Goal: Find contact information: Find contact information

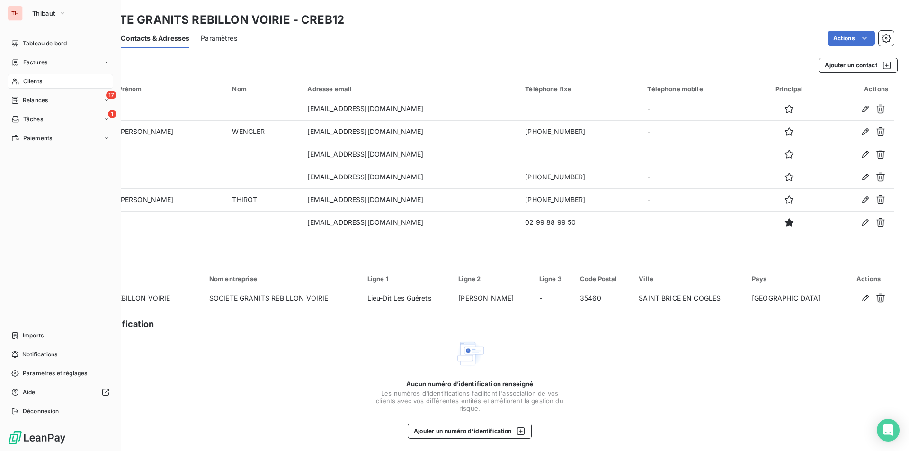
click at [31, 78] on span "Clients" at bounding box center [32, 81] width 19 height 9
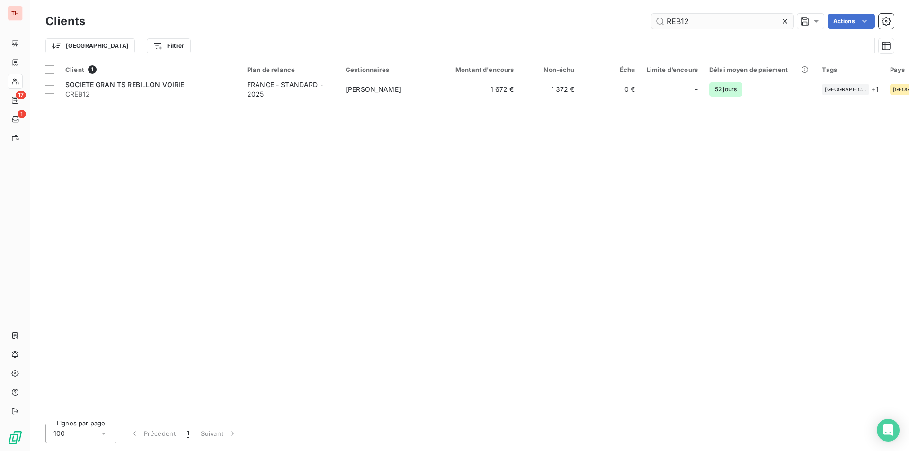
drag, startPoint x: 785, startPoint y: 18, endPoint x: 774, endPoint y: 20, distance: 11.3
click at [785, 18] on icon at bounding box center [784, 21] width 9 height 9
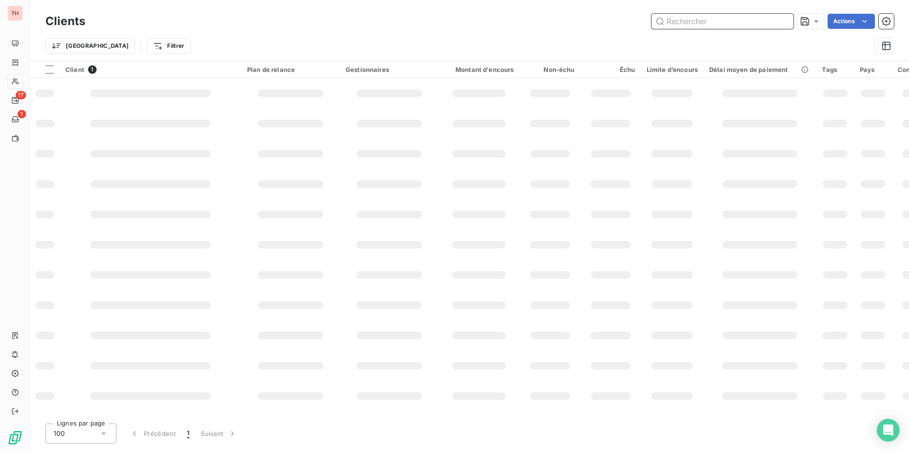
click at [728, 21] on input "text" at bounding box center [723, 21] width 142 height 15
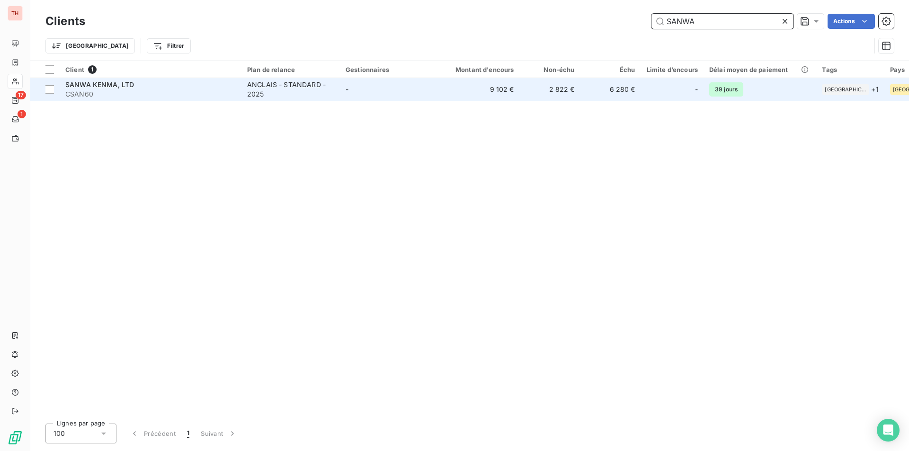
type input "SANWA"
click at [88, 86] on span "SANWA KENMA, LTD" at bounding box center [99, 85] width 69 height 8
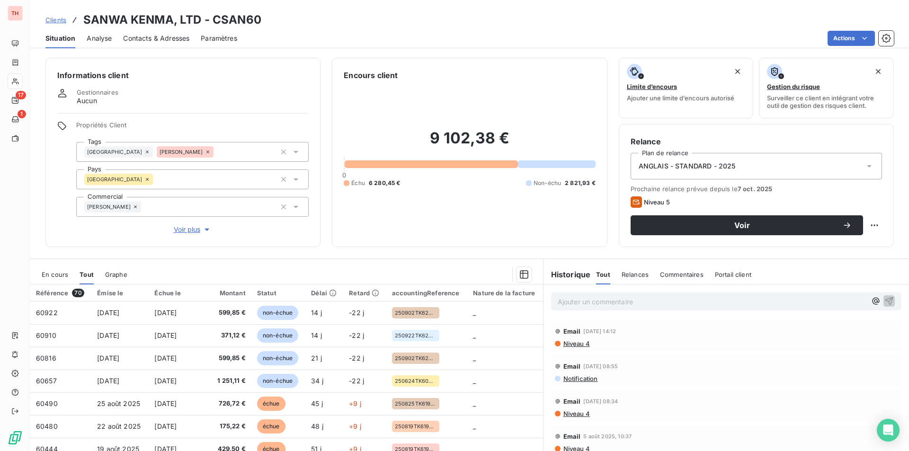
click at [569, 301] on p "Ajouter un commentaire ﻿" at bounding box center [712, 302] width 309 height 12
click at [885, 298] on icon "button" at bounding box center [889, 300] width 9 height 9
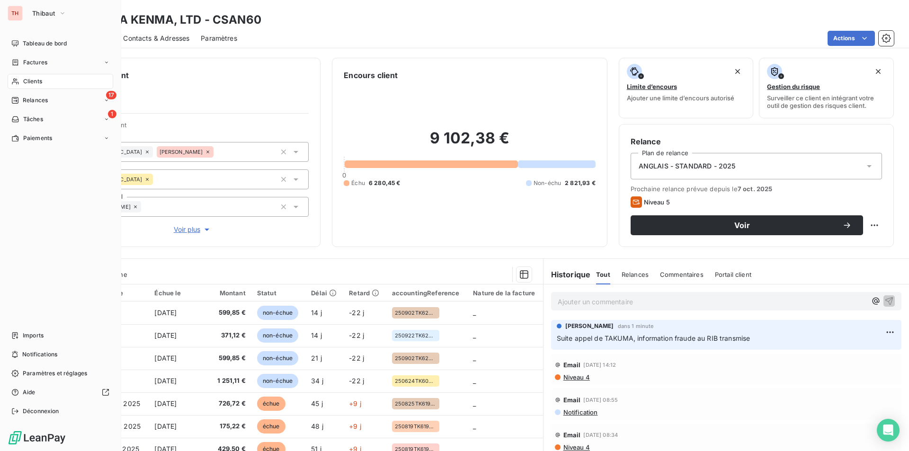
drag, startPoint x: 36, startPoint y: 78, endPoint x: 127, endPoint y: 83, distance: 91.6
click at [36, 78] on span "Clients" at bounding box center [32, 81] width 19 height 9
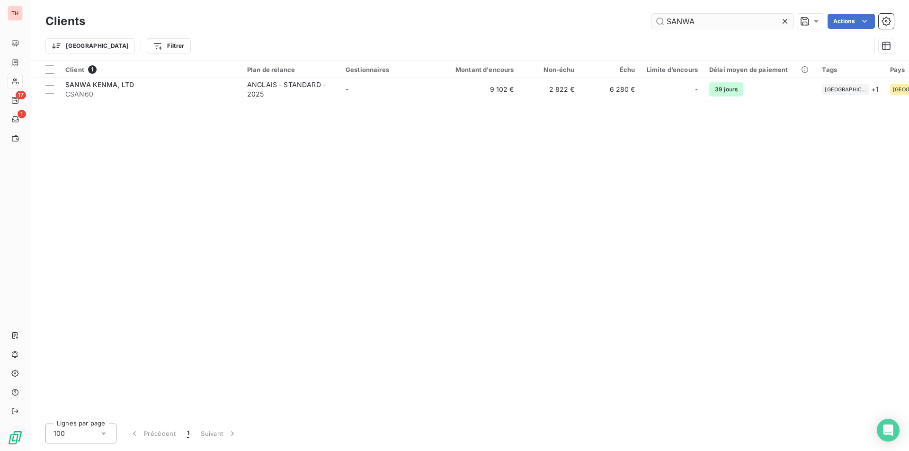
drag, startPoint x: 783, startPoint y: 20, endPoint x: 771, endPoint y: 22, distance: 12.9
click at [783, 20] on icon at bounding box center [785, 21] width 5 height 5
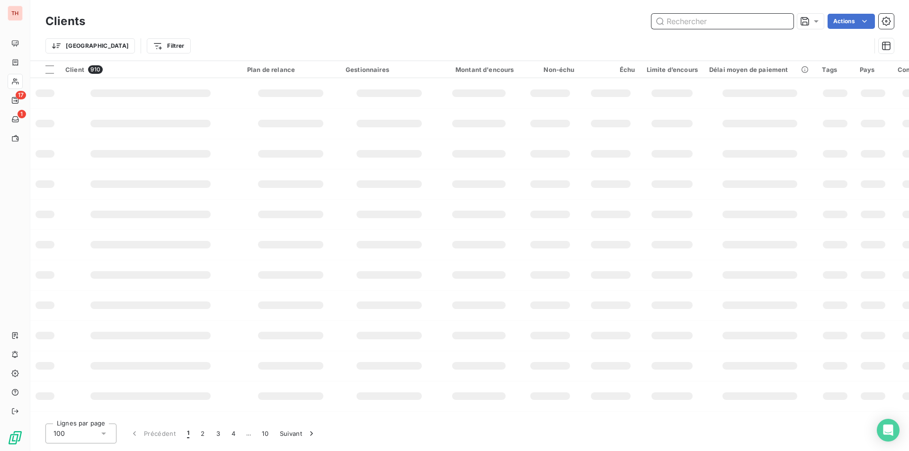
click at [757, 22] on input "text" at bounding box center [723, 21] width 142 height 15
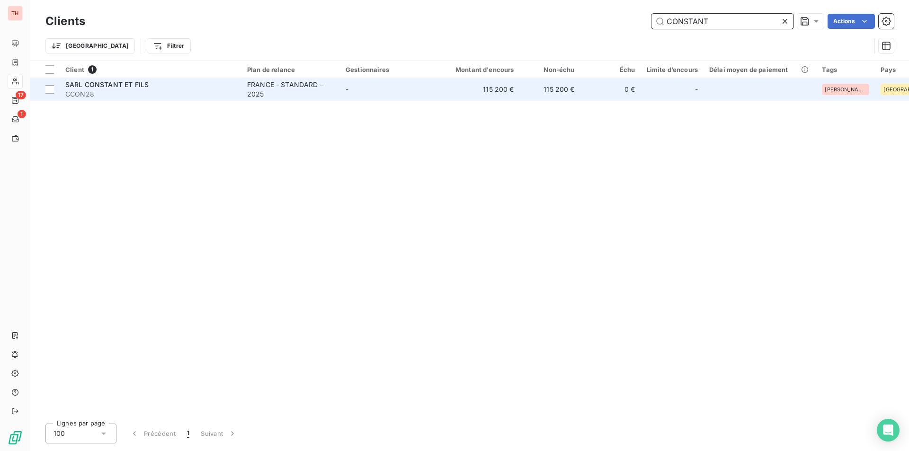
type input "CONSTANT"
drag, startPoint x: 132, startPoint y: 82, endPoint x: 146, endPoint y: 82, distance: 14.2
click at [132, 82] on span "SARL CONSTANT ET FILS" at bounding box center [106, 85] width 83 height 8
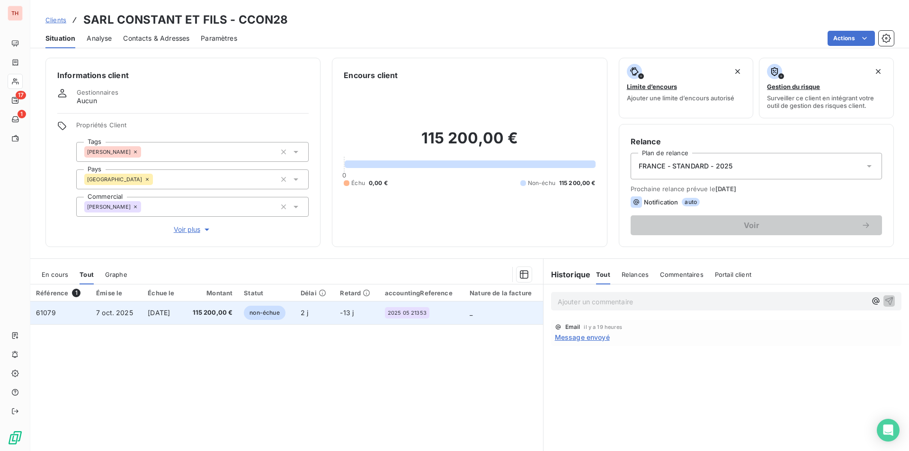
click at [170, 312] on span "[DATE]" at bounding box center [159, 313] width 22 height 8
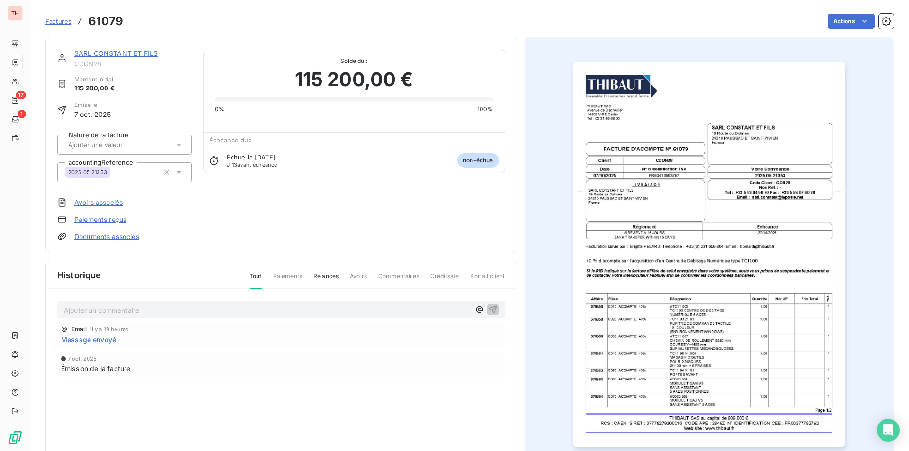
click at [120, 308] on p "Ajouter un commentaire ﻿" at bounding box center [267, 311] width 406 height 12
drag, startPoint x: 489, startPoint y: 305, endPoint x: 509, endPoint y: 277, distance: 33.6
click at [489, 305] on icon "button" at bounding box center [492, 309] width 9 height 9
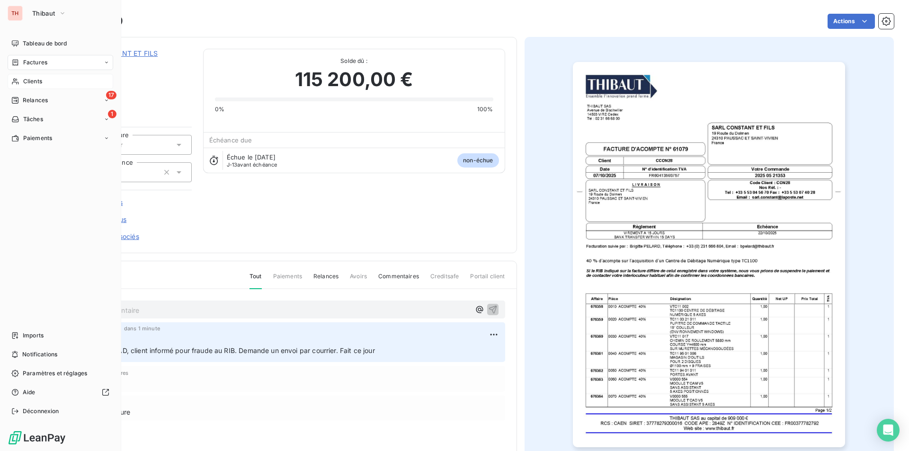
click at [36, 77] on span "Clients" at bounding box center [32, 81] width 19 height 9
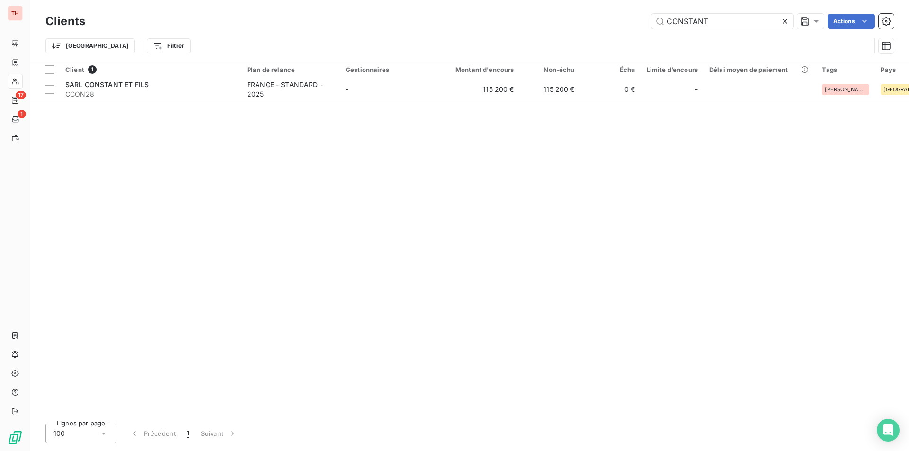
click at [785, 17] on icon at bounding box center [784, 21] width 9 height 9
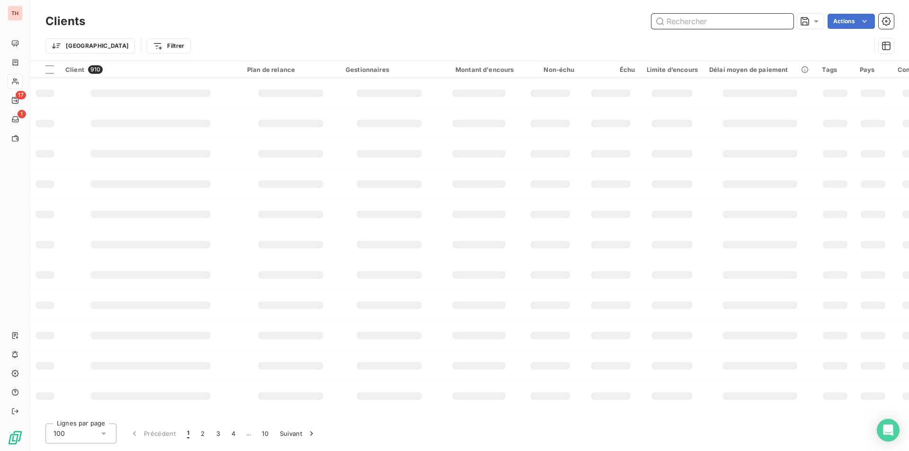
click at [750, 22] on input "text" at bounding box center [723, 21] width 142 height 15
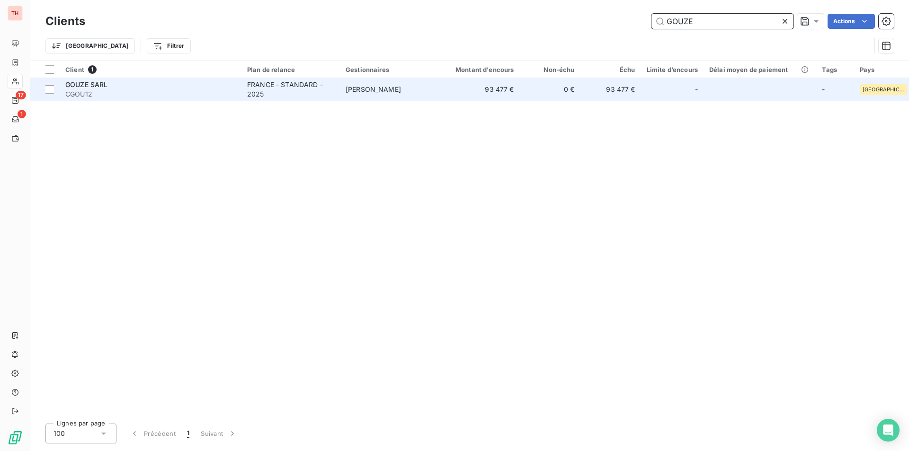
type input "GOUZE"
click at [211, 86] on div "GOUZE SARL" at bounding box center [150, 84] width 170 height 9
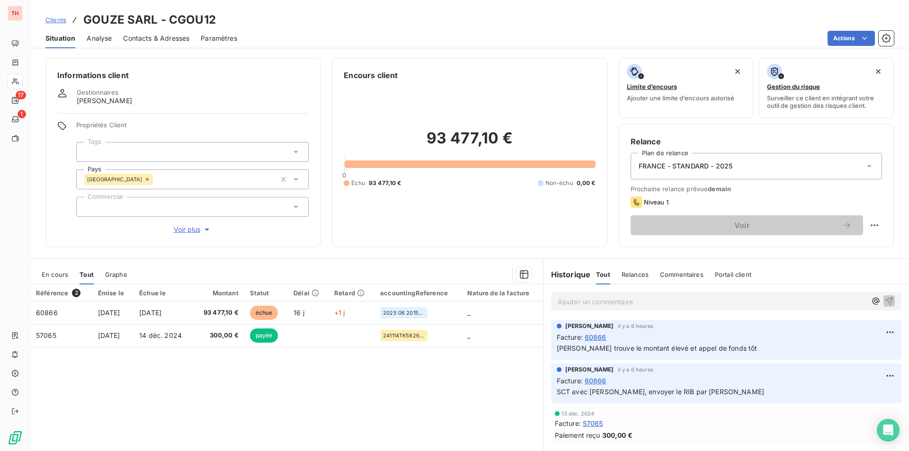
click at [617, 302] on p "Ajouter un commentaire ﻿" at bounding box center [712, 302] width 309 height 12
click at [734, 388] on p "SCT avec [PERSON_NAME], envoyer le RIB par [PERSON_NAME]" at bounding box center [726, 392] width 339 height 11
drag, startPoint x: 734, startPoint y: 388, endPoint x: 727, endPoint y: 393, distance: 8.5
click at [727, 393] on p "SCT avec [PERSON_NAME], envoyer le RIB par [PERSON_NAME]" at bounding box center [726, 392] width 339 height 11
click at [882, 375] on html "TH 17 1 Clients GOUZE SARL - CGOU12 Situation Analyse Contacts & Adresses Param…" at bounding box center [454, 225] width 909 height 451
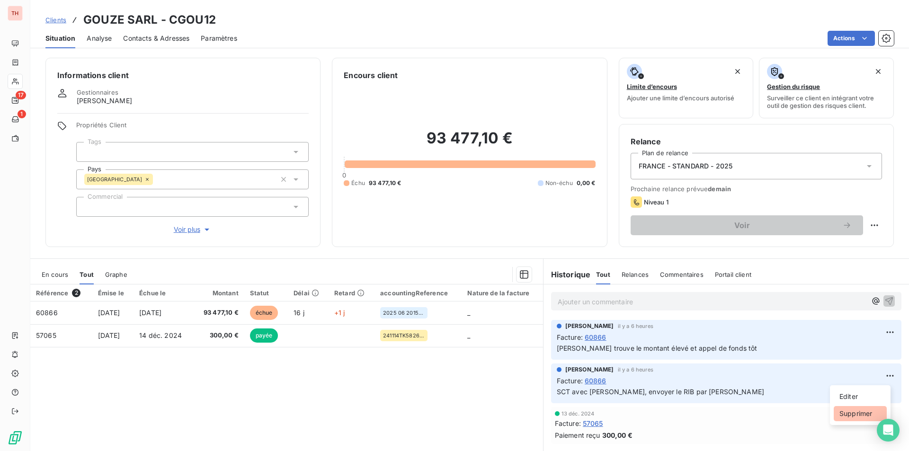
click at [857, 412] on div "Supprimer" at bounding box center [860, 413] width 53 height 15
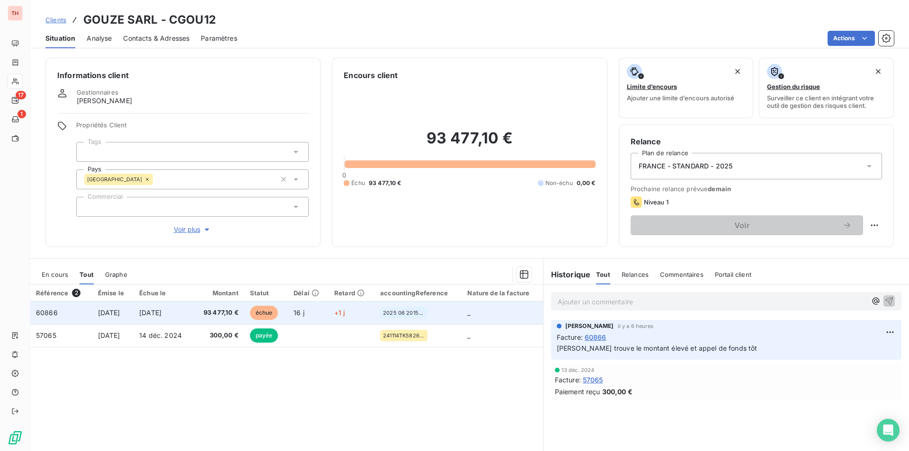
click at [161, 311] on span "[DATE]" at bounding box center [150, 313] width 22 height 8
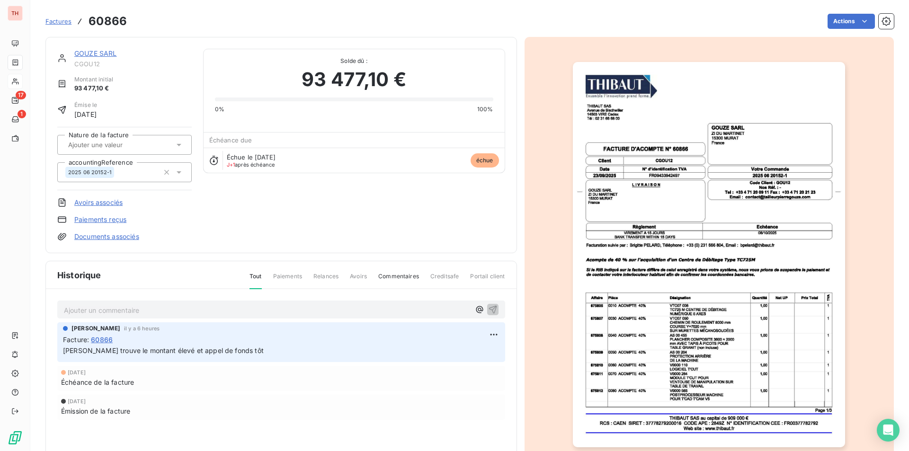
click at [124, 308] on p "Ajouter un commentaire ﻿" at bounding box center [267, 311] width 406 height 12
click at [488, 306] on icon "button" at bounding box center [492, 309] width 9 height 9
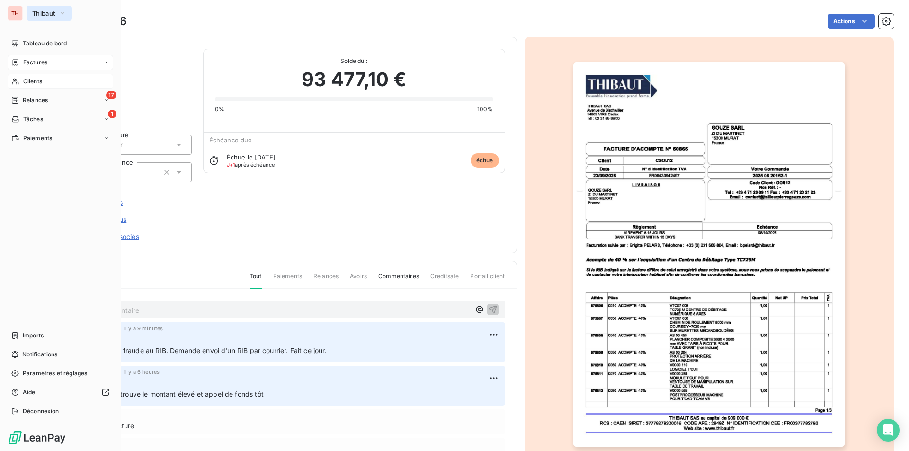
click at [63, 10] on icon "button" at bounding box center [63, 13] width 8 height 9
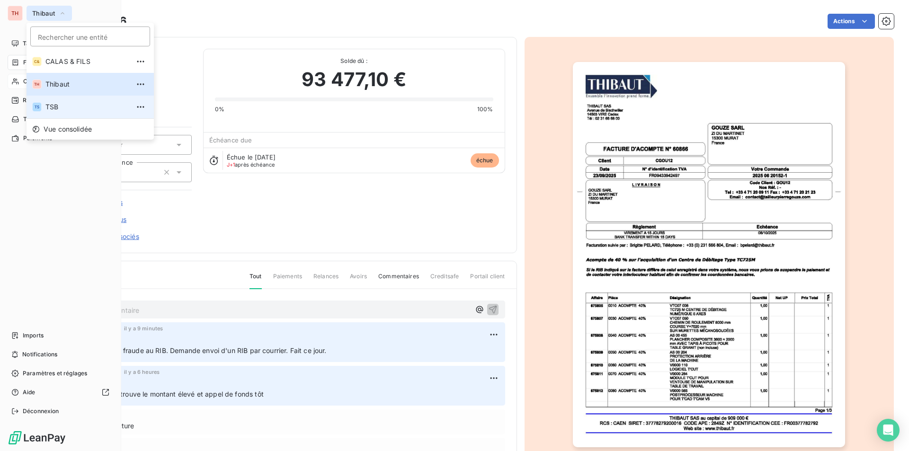
click at [51, 103] on span "TSB" at bounding box center [87, 106] width 84 height 9
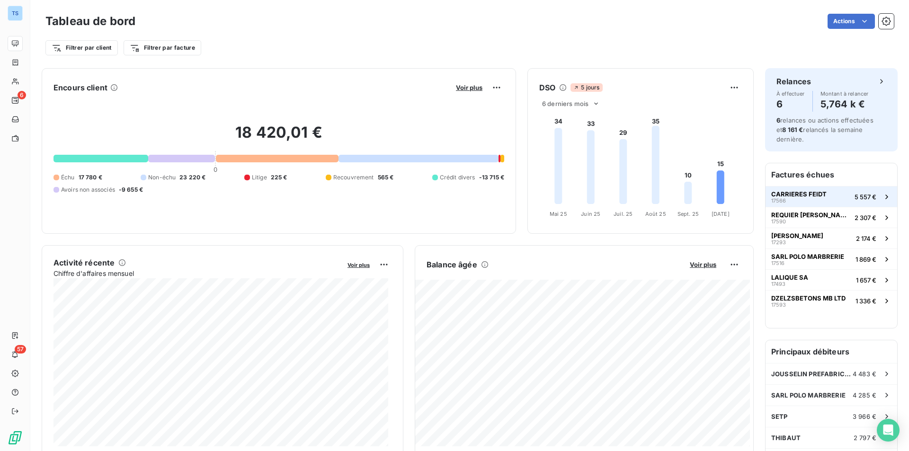
click at [882, 193] on icon "button" at bounding box center [886, 196] width 9 height 9
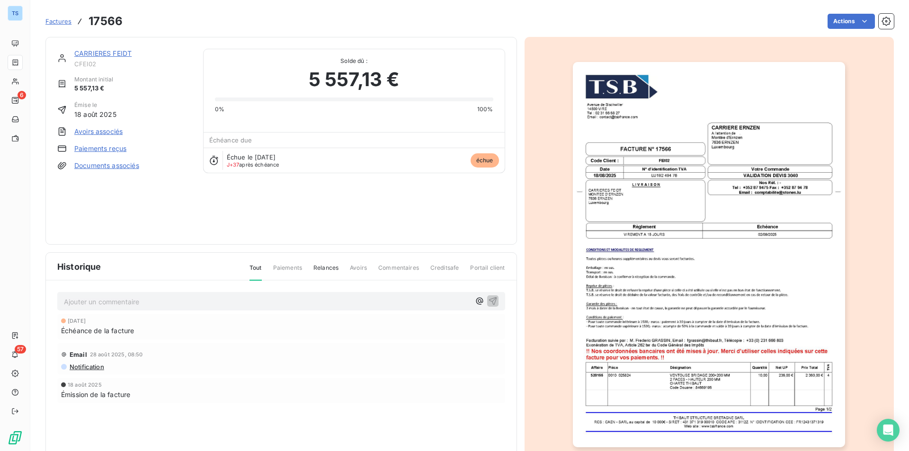
click at [116, 52] on link "CARRIERES FEIDT" at bounding box center [102, 53] width 57 height 8
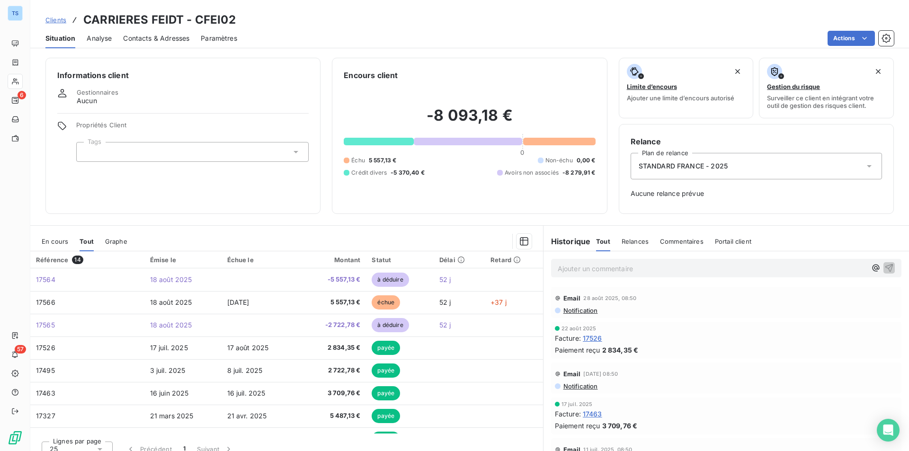
click at [161, 36] on span "Contacts & Adresses" at bounding box center [156, 38] width 66 height 9
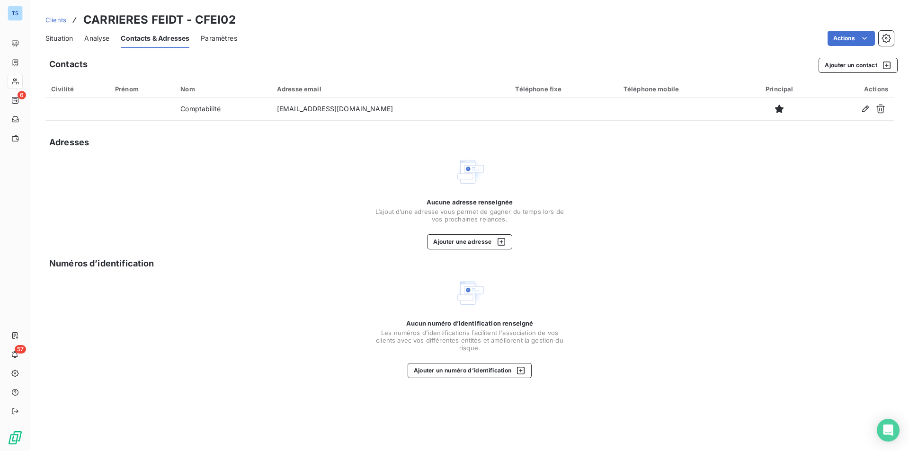
click at [65, 35] on span "Situation" at bounding box center [58, 38] width 27 height 9
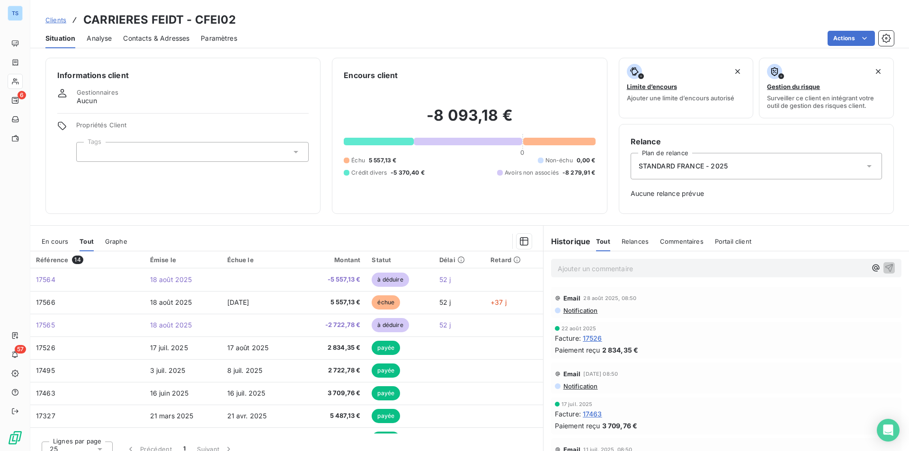
click at [558, 268] on p "Ajouter un commentaire ﻿" at bounding box center [712, 269] width 309 height 12
click at [885, 264] on icon "button" at bounding box center [889, 267] width 9 height 9
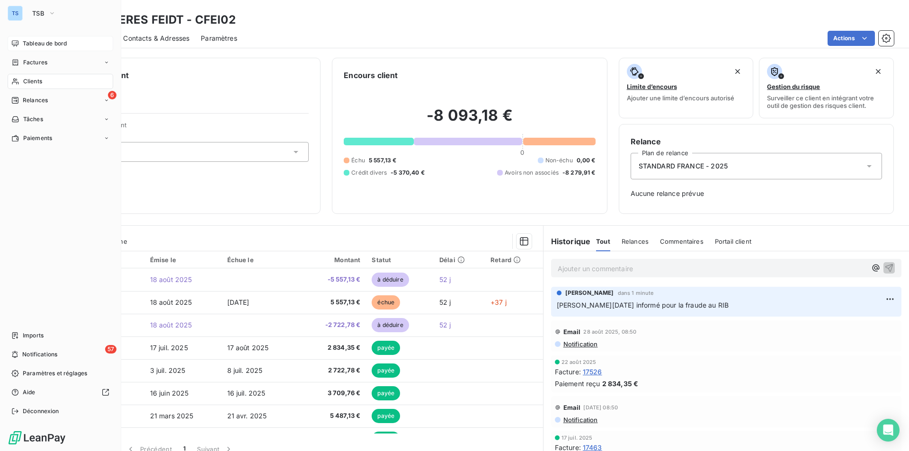
click at [32, 41] on span "Tableau de bord" at bounding box center [45, 43] width 44 height 9
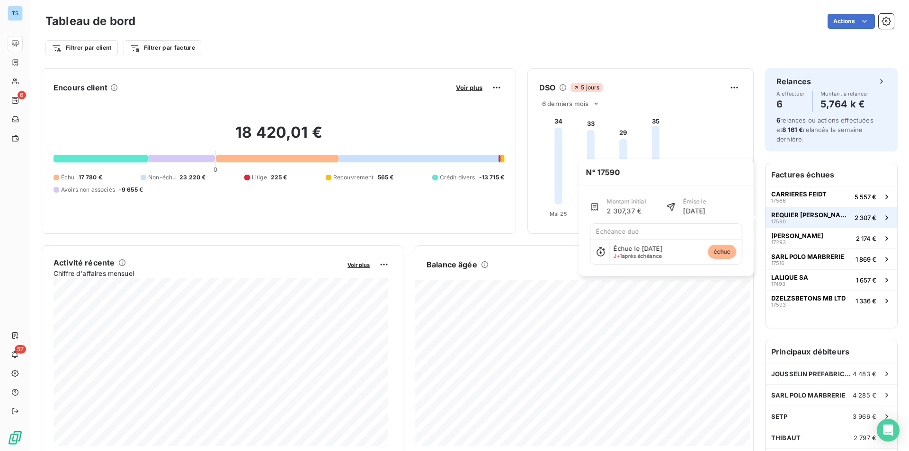
click at [882, 215] on icon "button" at bounding box center [886, 217] width 9 height 9
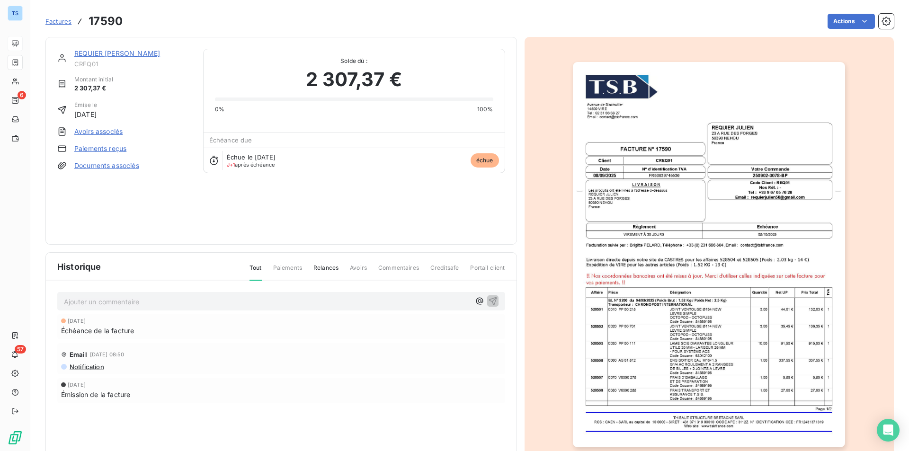
click at [117, 51] on link "REQUIER [PERSON_NAME]" at bounding box center [117, 53] width 86 height 8
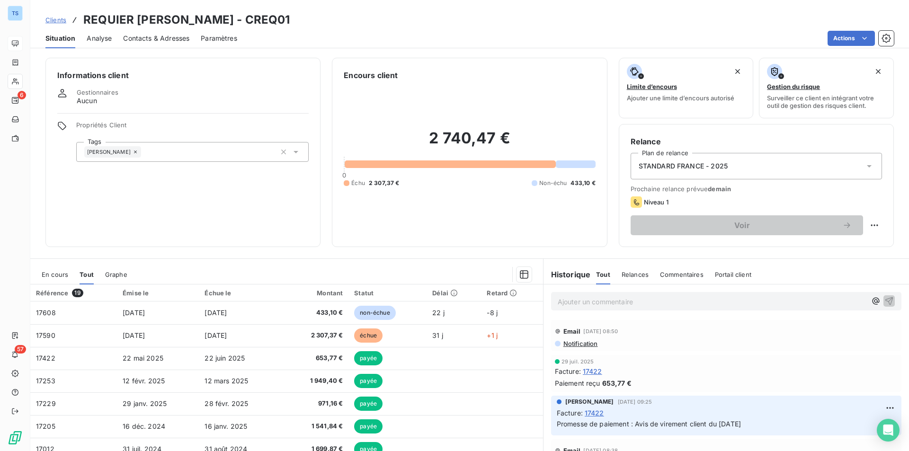
click at [139, 38] on span "Contacts & Adresses" at bounding box center [156, 38] width 66 height 9
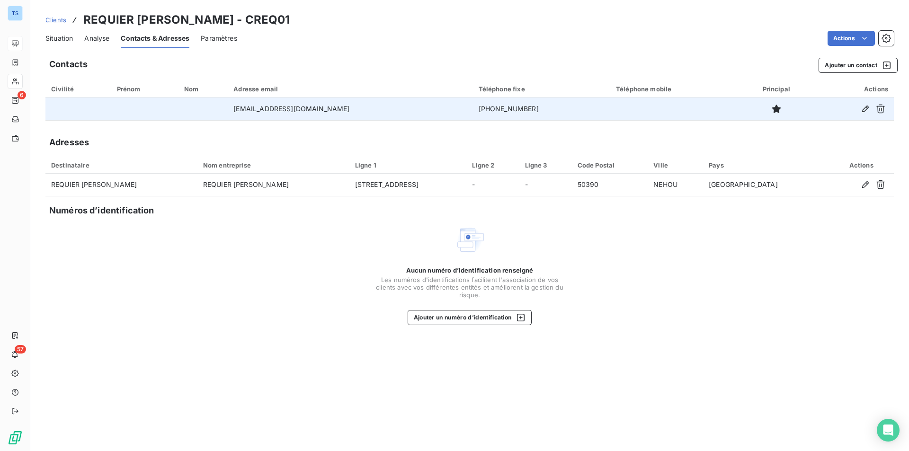
click at [501, 107] on td "[PHONE_NUMBER]" at bounding box center [541, 109] width 137 height 23
drag, startPoint x: 508, startPoint y: 108, endPoint x: 435, endPoint y: 108, distance: 72.9
click at [435, 108] on tr "[EMAIL_ADDRESS][DOMAIN_NAME] [PHONE_NUMBER]" at bounding box center [469, 109] width 849 height 23
copy tr "[PHONE_NUMBER]"
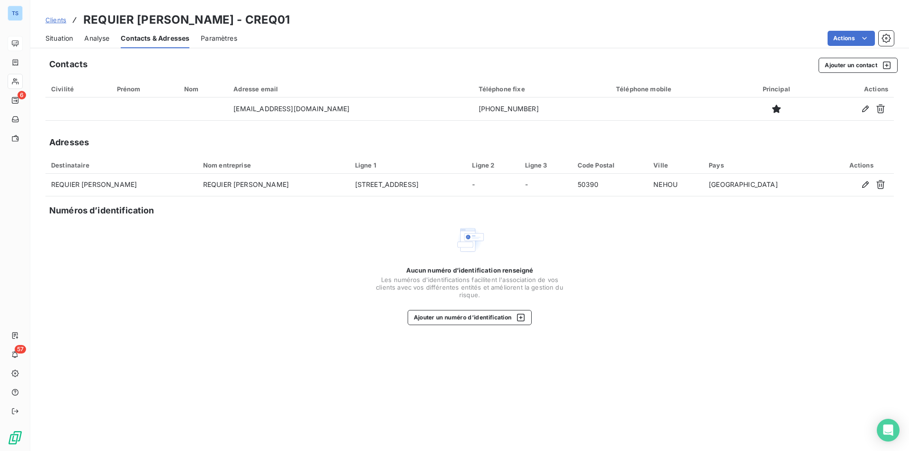
click at [60, 35] on span "Situation" at bounding box center [58, 38] width 27 height 9
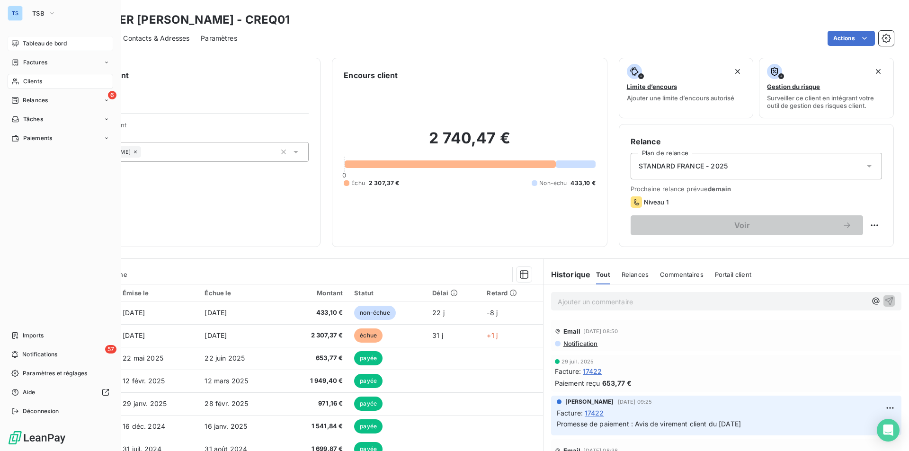
click at [40, 40] on span "Tableau de bord" at bounding box center [45, 43] width 44 height 9
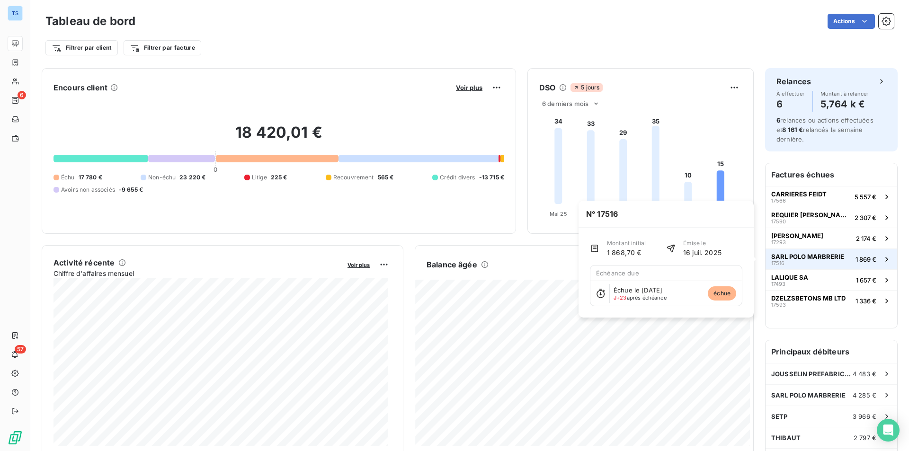
click at [882, 255] on icon "button" at bounding box center [886, 259] width 9 height 9
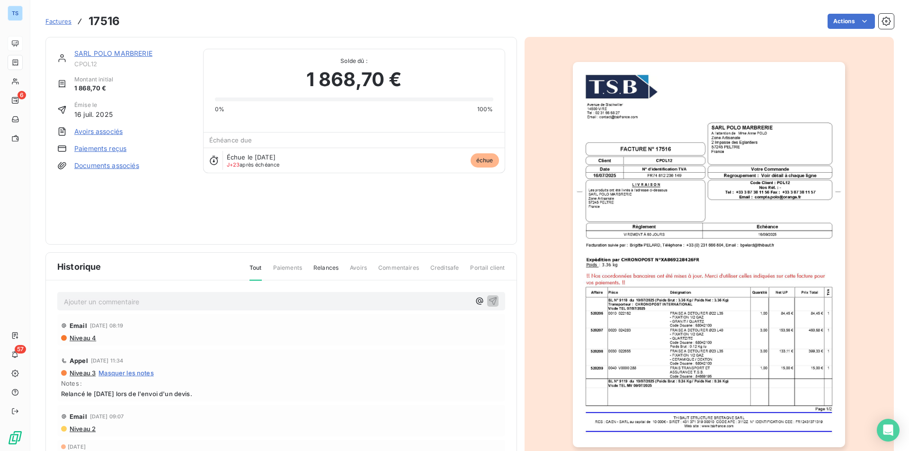
click at [129, 52] on link "SARL POLO MARBRERIE" at bounding box center [113, 53] width 78 height 8
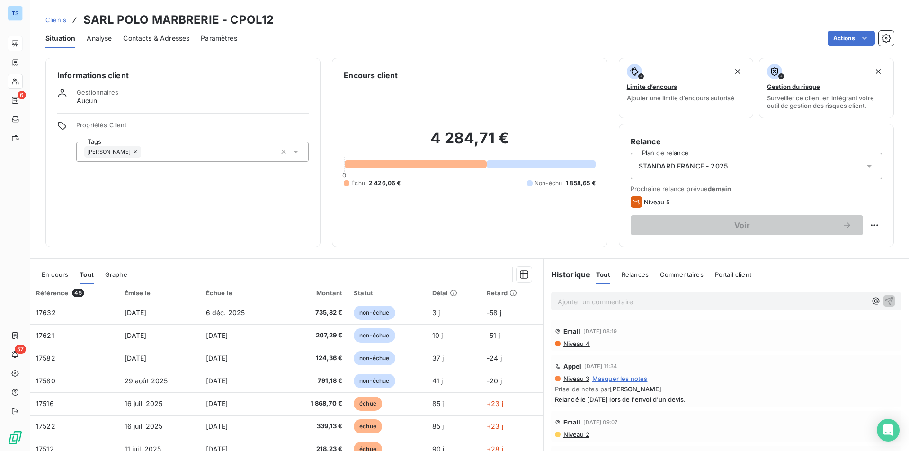
click at [173, 34] on span "Contacts & Adresses" at bounding box center [156, 38] width 66 height 9
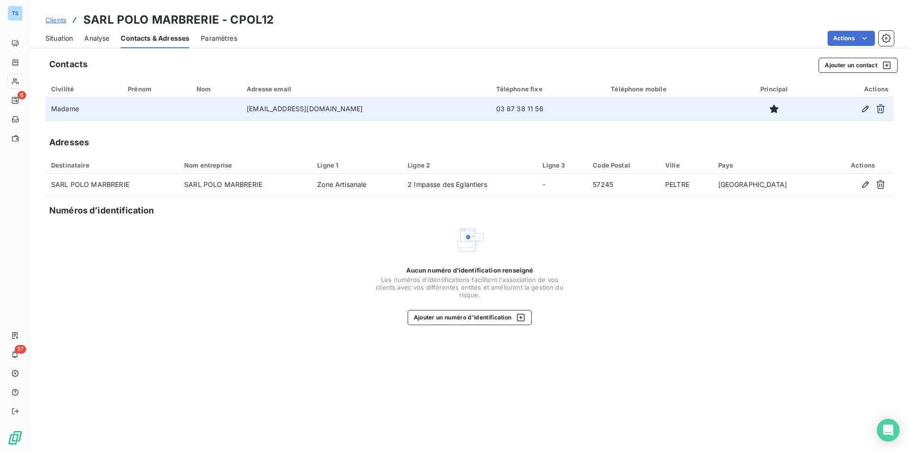
click at [512, 108] on td "03 87 38 11 56" at bounding box center [548, 109] width 115 height 23
drag, startPoint x: 511, startPoint y: 107, endPoint x: 464, endPoint y: 107, distance: 46.9
click at [491, 107] on td "03 87 38 11 56" at bounding box center [548, 109] width 115 height 23
copy td "03 87 38 11 56"
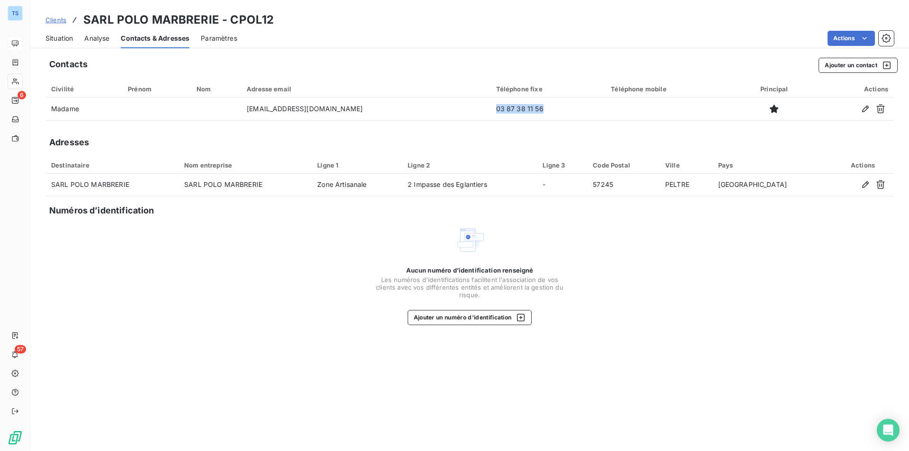
click at [61, 34] on span "Situation" at bounding box center [58, 38] width 27 height 9
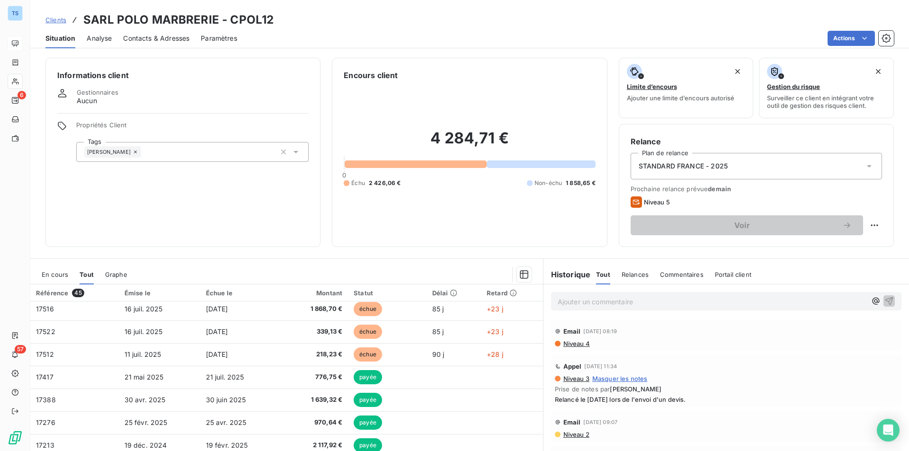
scroll to position [47, 0]
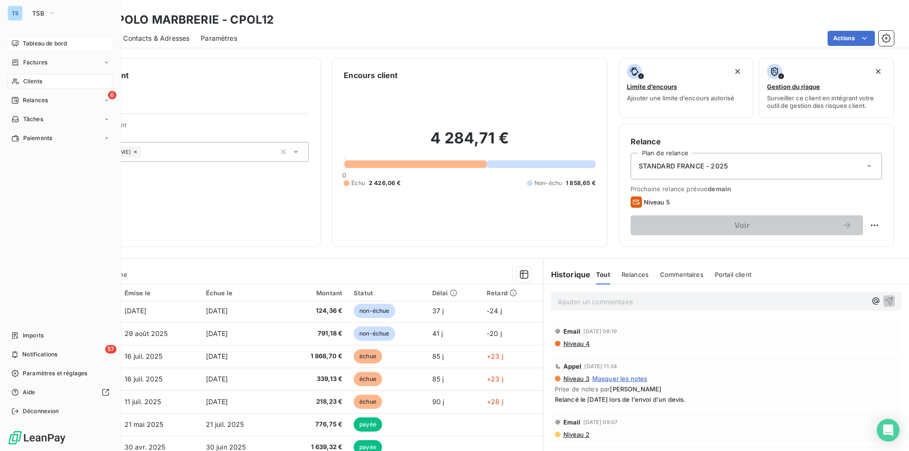
drag, startPoint x: 52, startPoint y: 39, endPoint x: 65, endPoint y: 42, distance: 13.9
click at [52, 39] on span "Tableau de bord" at bounding box center [45, 43] width 44 height 9
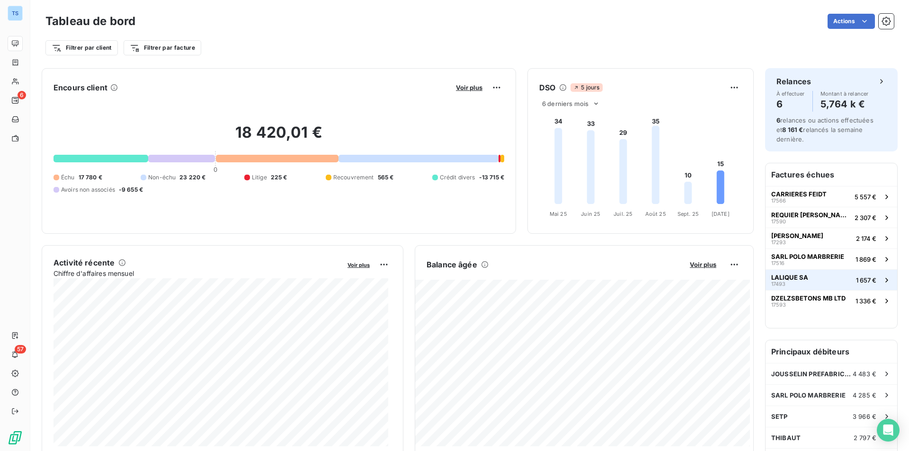
click at [882, 276] on icon "button" at bounding box center [886, 280] width 9 height 9
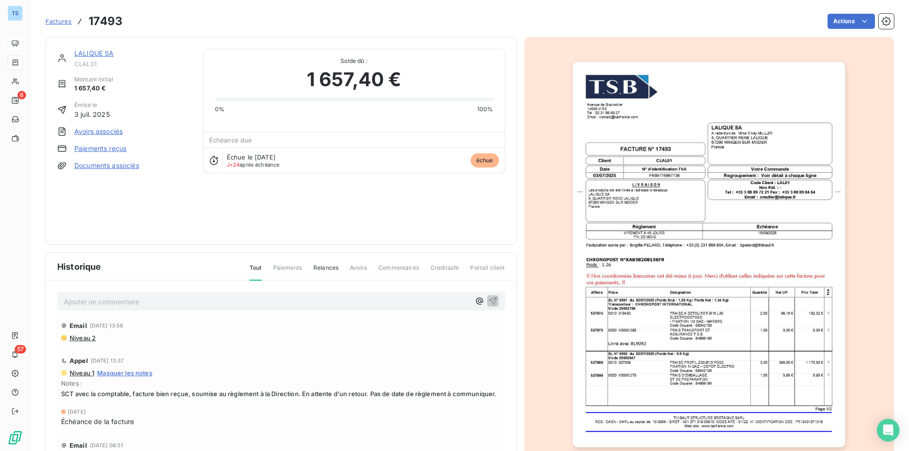
click at [100, 50] on link "LALIQUE SA" at bounding box center [94, 53] width 40 height 8
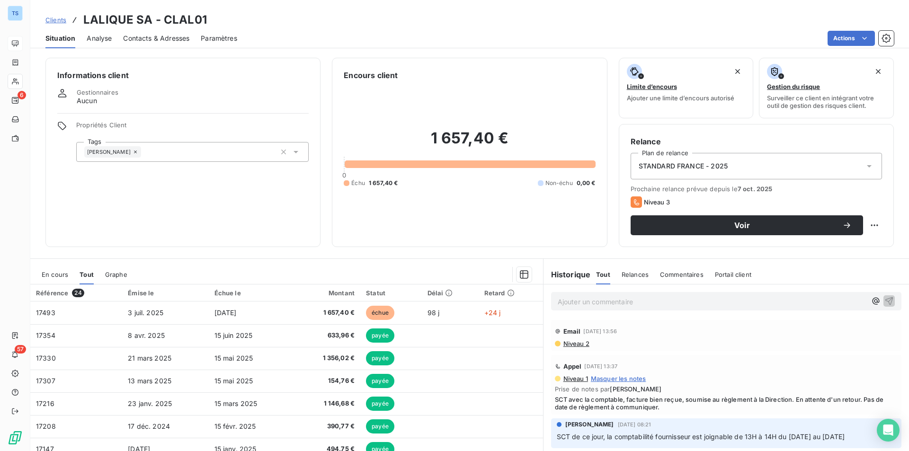
click at [142, 38] on span "Contacts & Adresses" at bounding box center [156, 38] width 66 height 9
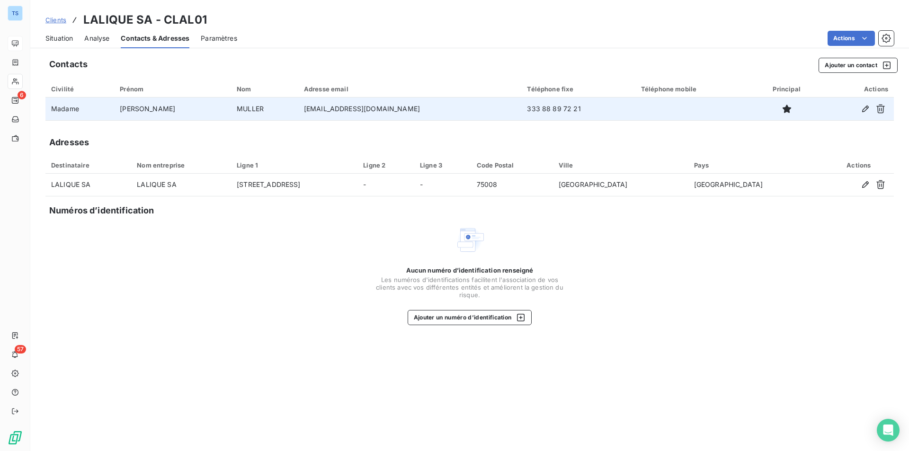
click at [521, 108] on td "333 88 89 72 21" at bounding box center [578, 109] width 114 height 23
drag, startPoint x: 447, startPoint y: 107, endPoint x: 497, endPoint y: 104, distance: 49.8
click at [521, 104] on td "333 88 89 72 21" at bounding box center [578, 109] width 114 height 23
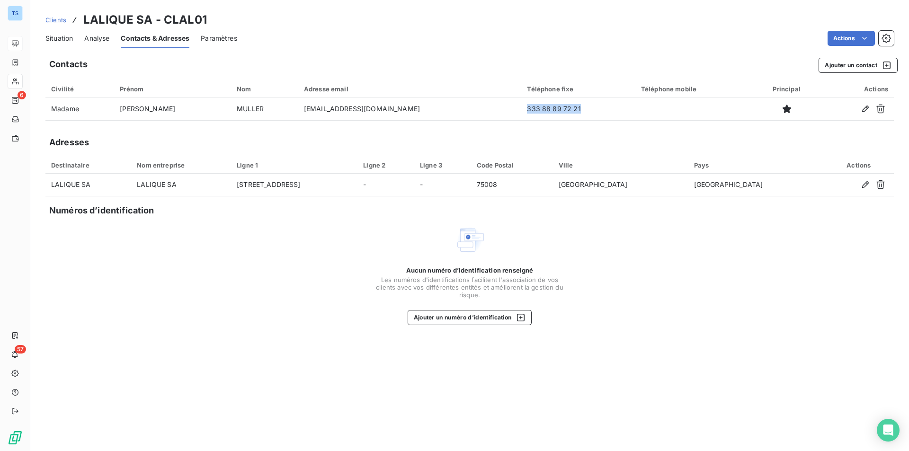
copy td "333 88 89 72 21"
click at [62, 34] on span "Situation" at bounding box center [58, 38] width 27 height 9
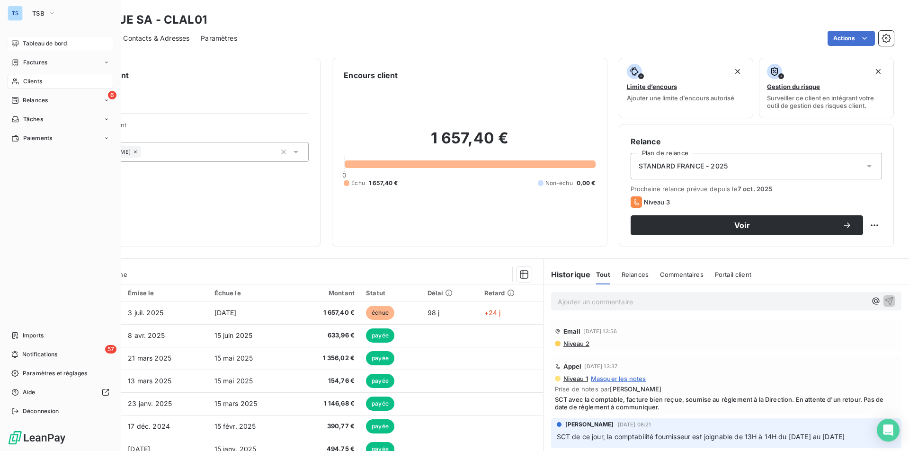
click at [54, 38] on div "Tableau de bord" at bounding box center [61, 43] width 106 height 15
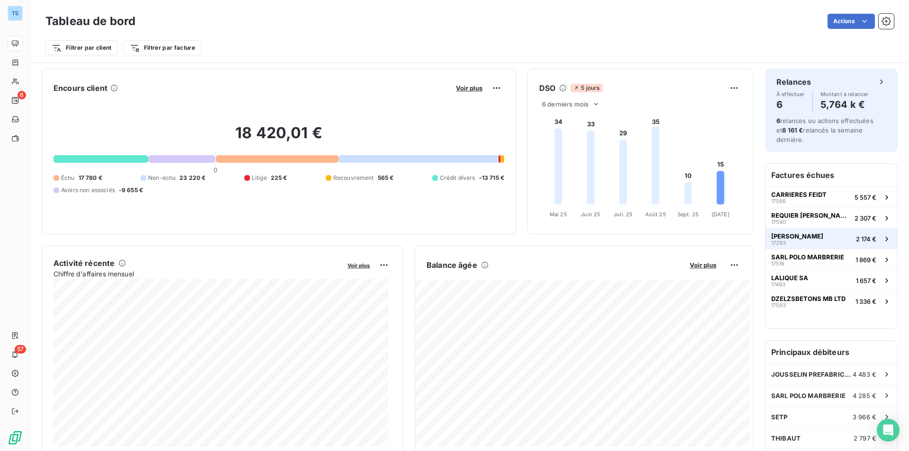
scroll to position [48, 0]
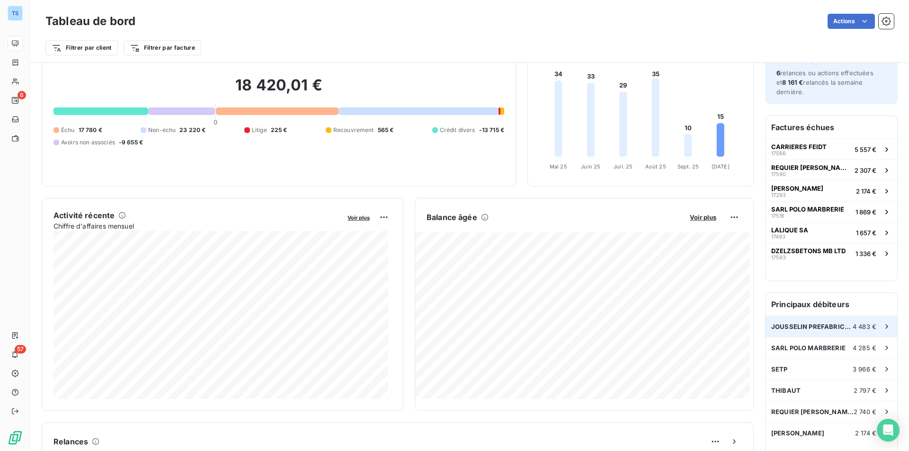
click at [813, 323] on div "JOUSSELIN PREFABRICATION SAS 4 483 €" at bounding box center [832, 326] width 132 height 21
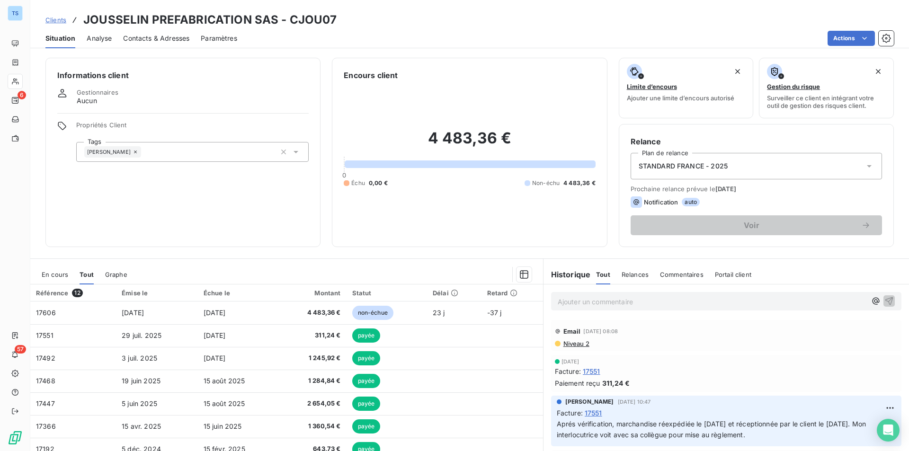
click at [160, 36] on span "Contacts & Adresses" at bounding box center [156, 38] width 66 height 9
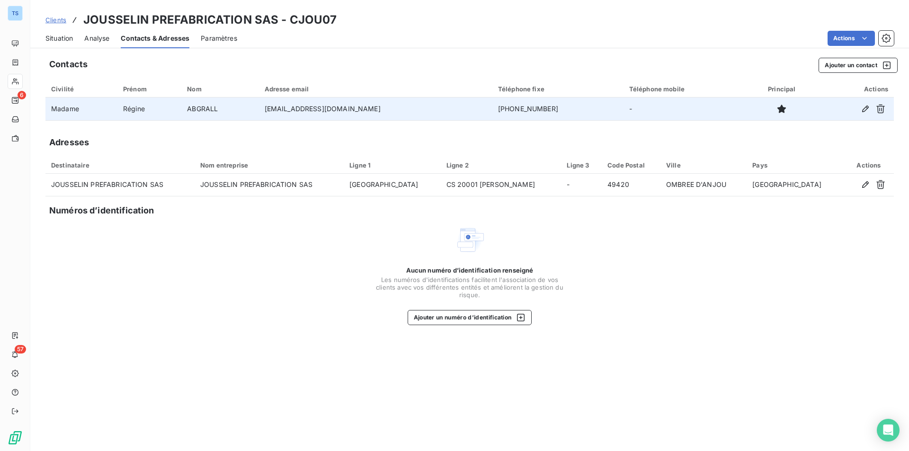
drag, startPoint x: 517, startPoint y: 107, endPoint x: 457, endPoint y: 108, distance: 59.2
click at [493, 108] on td "[PHONE_NUMBER]" at bounding box center [558, 109] width 131 height 23
copy td "[PHONE_NUMBER]"
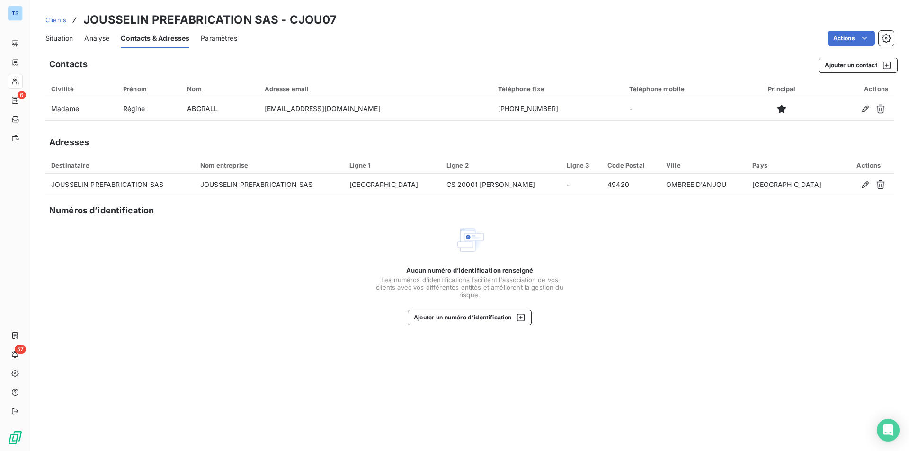
click at [65, 36] on span "Situation" at bounding box center [58, 38] width 27 height 9
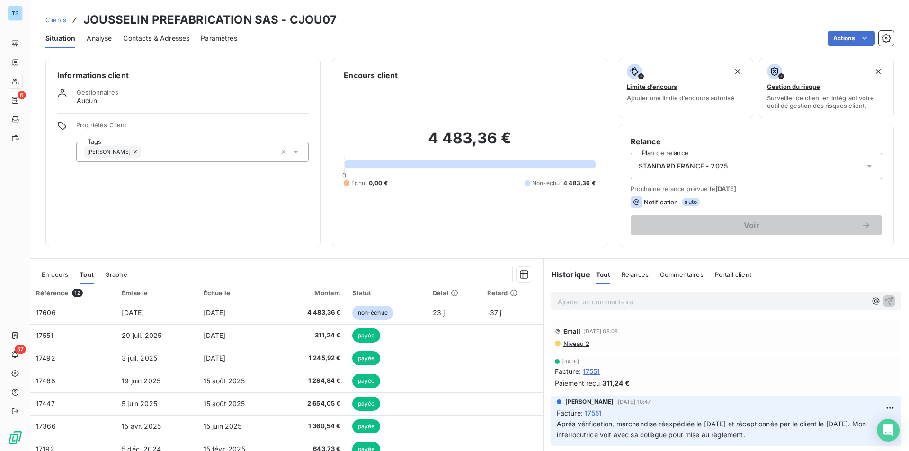
click at [610, 303] on p "Ajouter un commentaire ﻿" at bounding box center [712, 302] width 309 height 12
click at [885, 298] on icon "button" at bounding box center [889, 300] width 9 height 9
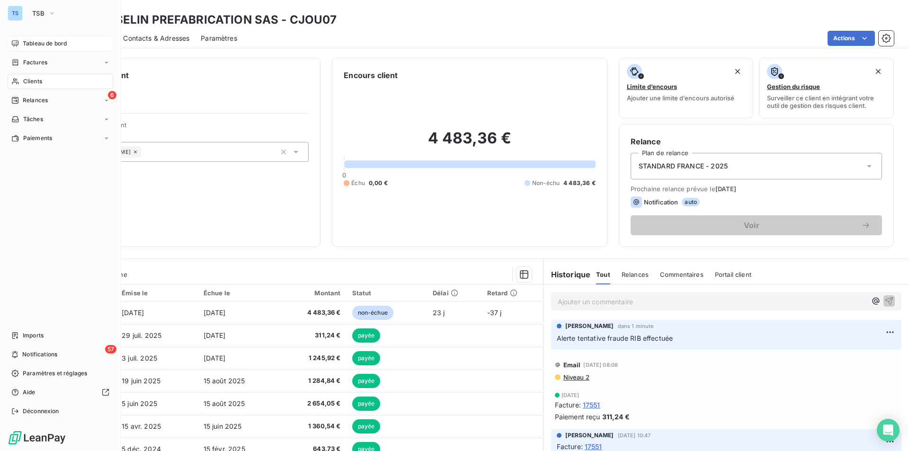
click at [31, 40] on span "Tableau de bord" at bounding box center [45, 43] width 44 height 9
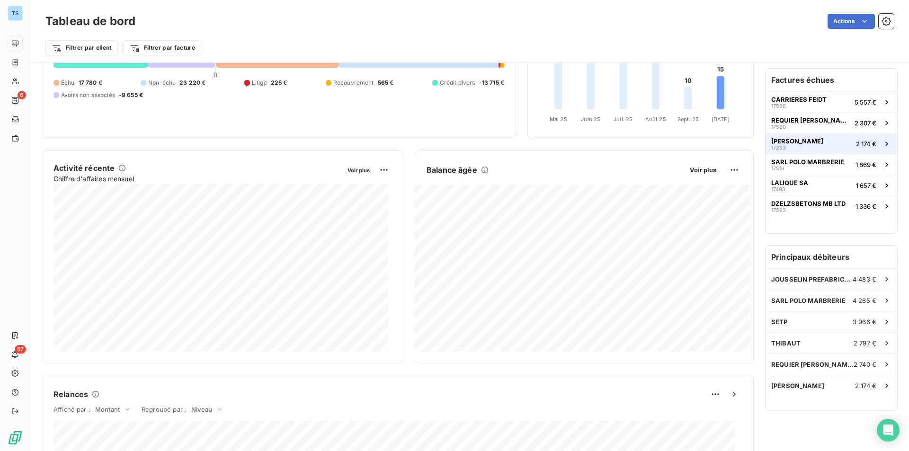
scroll to position [190, 0]
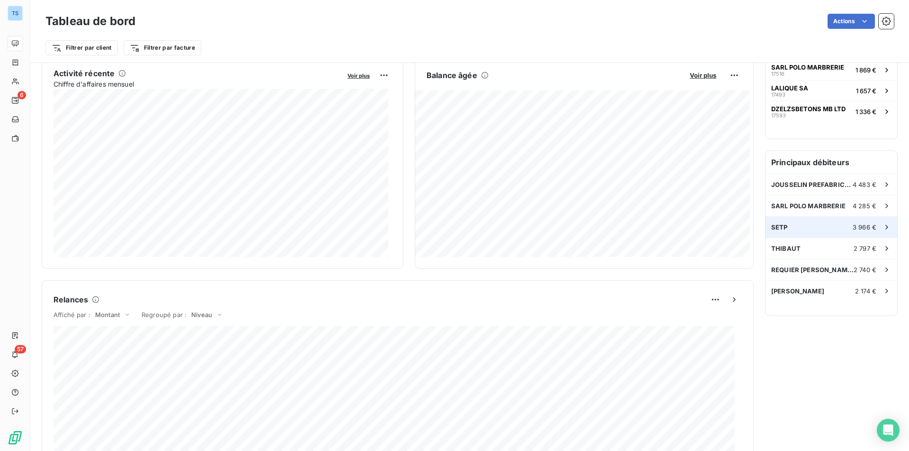
drag, startPoint x: 879, startPoint y: 224, endPoint x: 884, endPoint y: 224, distance: 5.2
click at [882, 224] on icon at bounding box center [886, 227] width 9 height 9
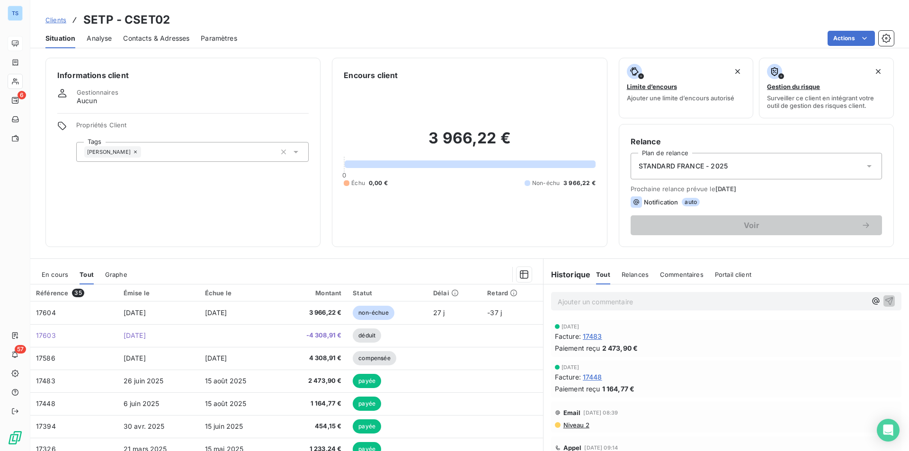
drag, startPoint x: 152, startPoint y: 38, endPoint x: 168, endPoint y: 39, distance: 16.2
click at [152, 38] on span "Contacts & Adresses" at bounding box center [156, 38] width 66 height 9
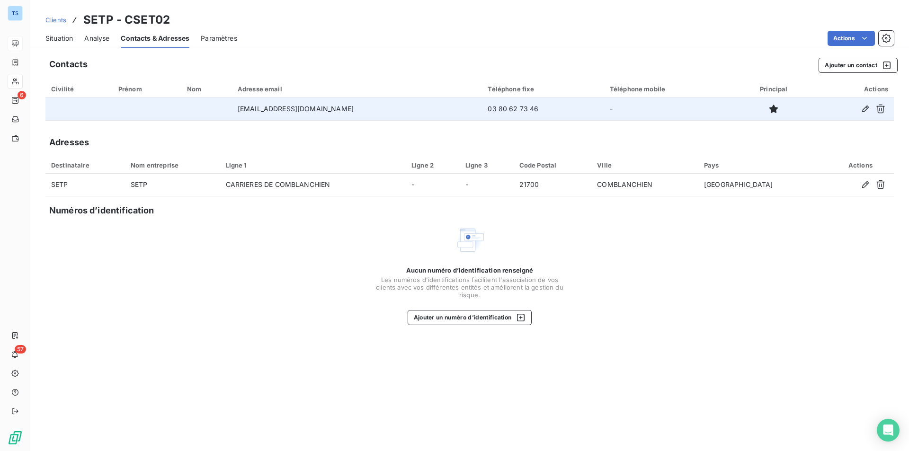
click at [482, 109] on td "03 80 62 73 46" at bounding box center [543, 109] width 122 height 23
drag, startPoint x: 454, startPoint y: 107, endPoint x: 406, endPoint y: 108, distance: 47.8
click at [482, 108] on td "03 80 62 73 46" at bounding box center [543, 109] width 122 height 23
copy td "03 80 62 73 46"
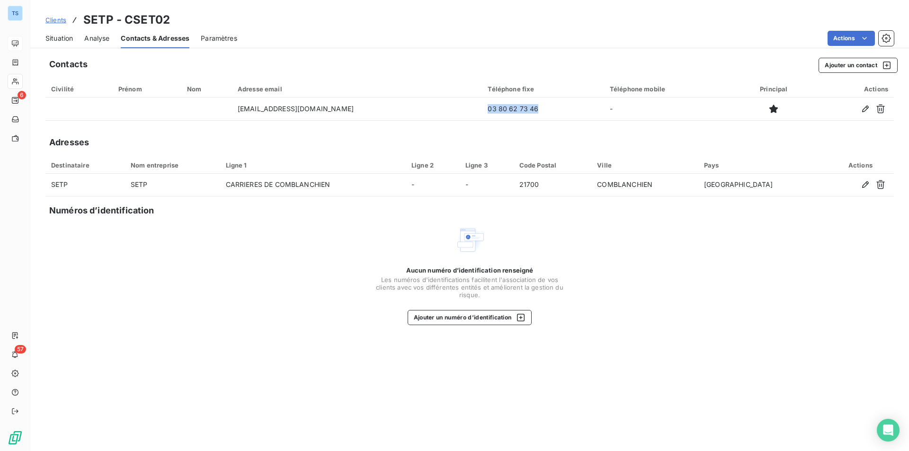
click at [50, 35] on span "Situation" at bounding box center [58, 38] width 27 height 9
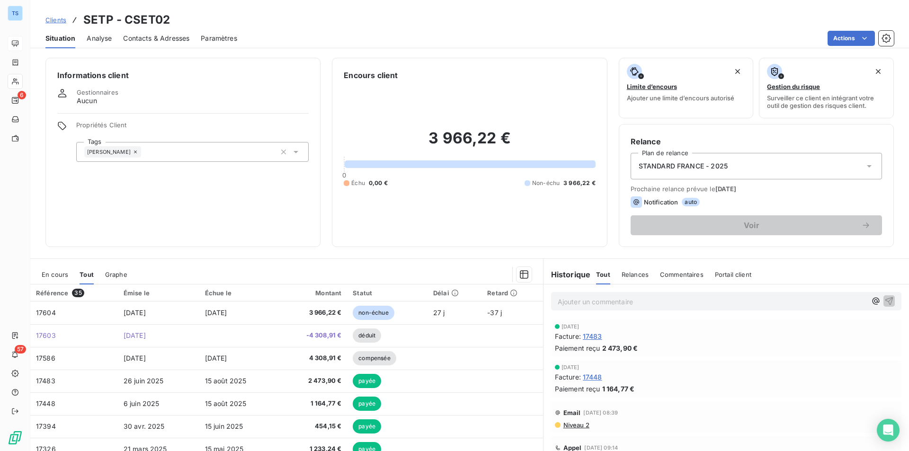
click at [586, 301] on p "Ajouter un commentaire ﻿" at bounding box center [712, 302] width 309 height 12
drag, startPoint x: 876, startPoint y: 296, endPoint x: 889, endPoint y: 289, distance: 14.8
click at [885, 296] on icon "button" at bounding box center [889, 300] width 9 height 9
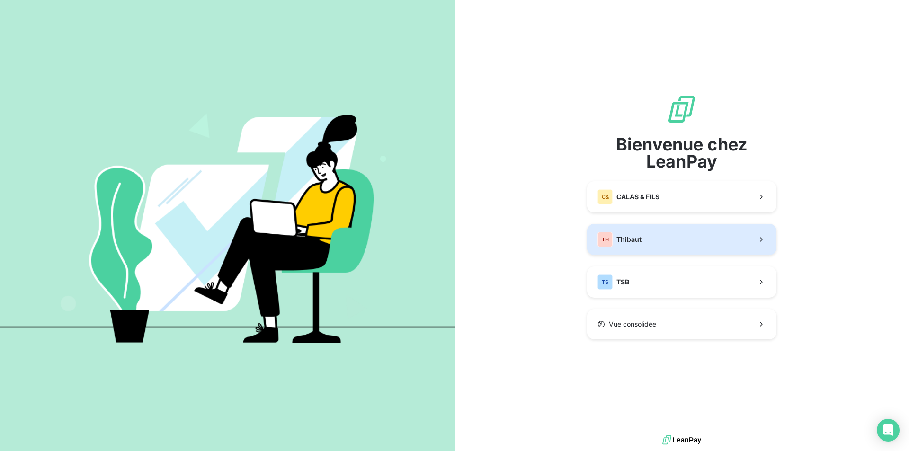
click at [634, 234] on div "TH Thibaut" at bounding box center [620, 239] width 44 height 15
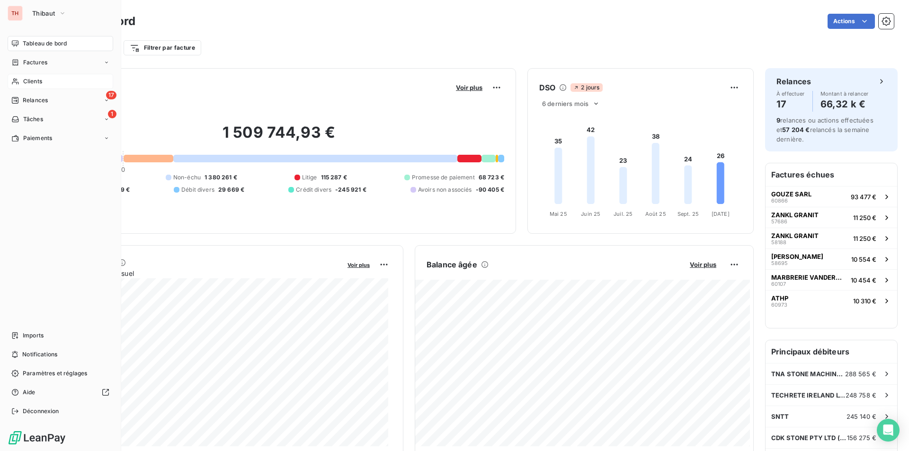
click at [37, 79] on span "Clients" at bounding box center [32, 81] width 19 height 9
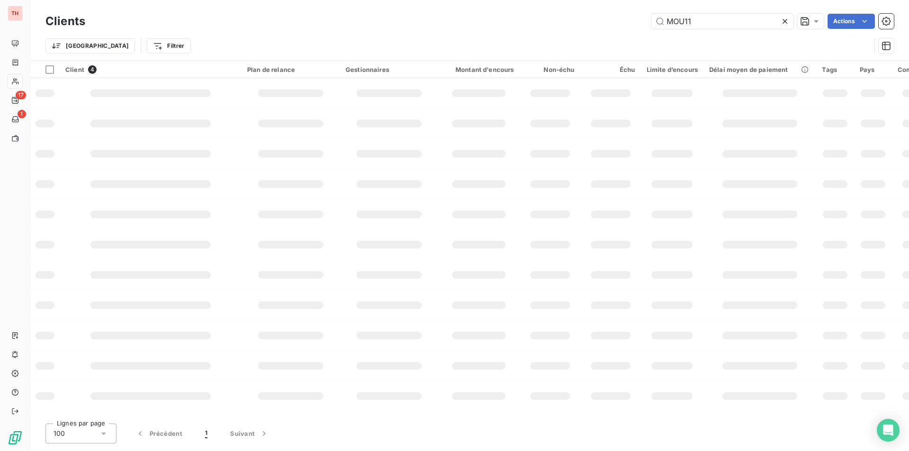
type input "MOU11"
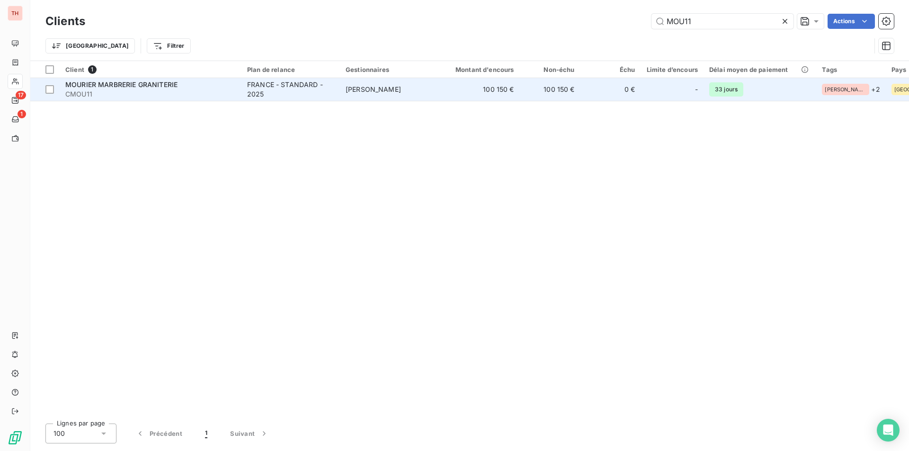
click at [153, 88] on span "MOURIER MARBRERIE GRANITERIE" at bounding box center [121, 85] width 112 height 8
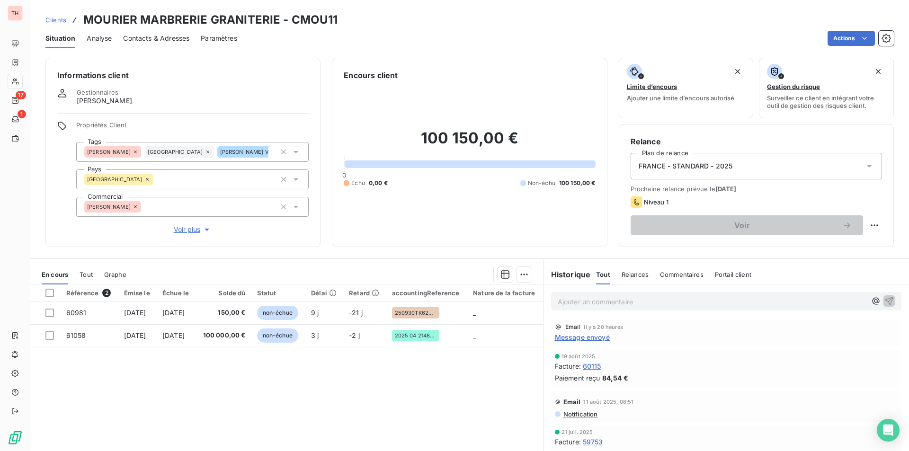
click at [160, 36] on span "Contacts & Adresses" at bounding box center [156, 38] width 66 height 9
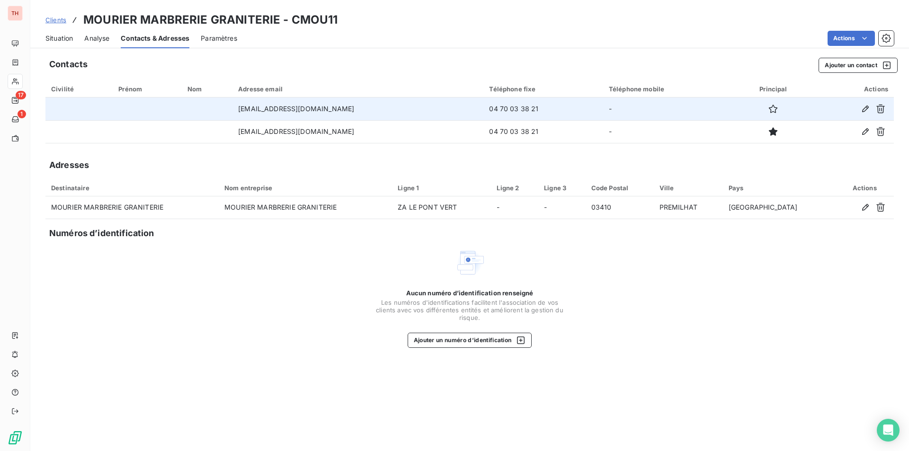
click at [525, 109] on td "04 70 03 38 21" at bounding box center [543, 109] width 119 height 23
click at [525, 107] on td "04 70 03 38 21" at bounding box center [543, 109] width 119 height 23
drag, startPoint x: 476, startPoint y: 106, endPoint x: 522, endPoint y: 107, distance: 45.9
click at [522, 107] on td "04 70 03 38 21" at bounding box center [543, 109] width 119 height 23
copy td "04 70 03 38 21"
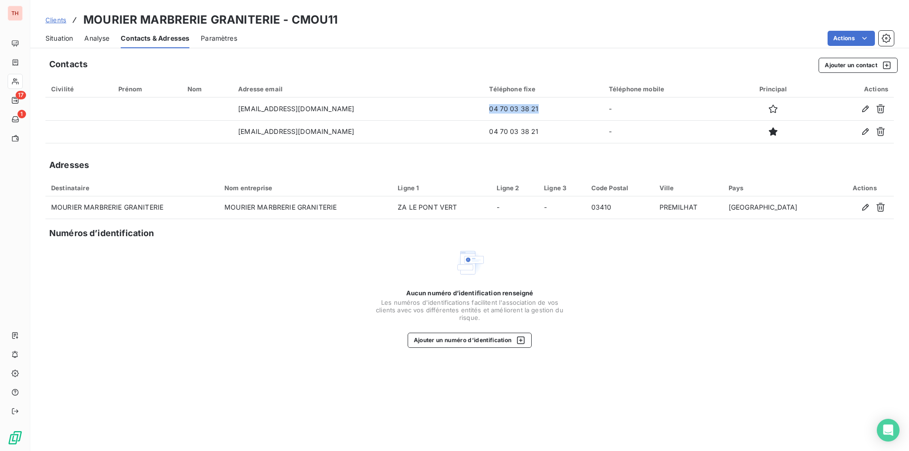
click at [61, 34] on span "Situation" at bounding box center [58, 38] width 27 height 9
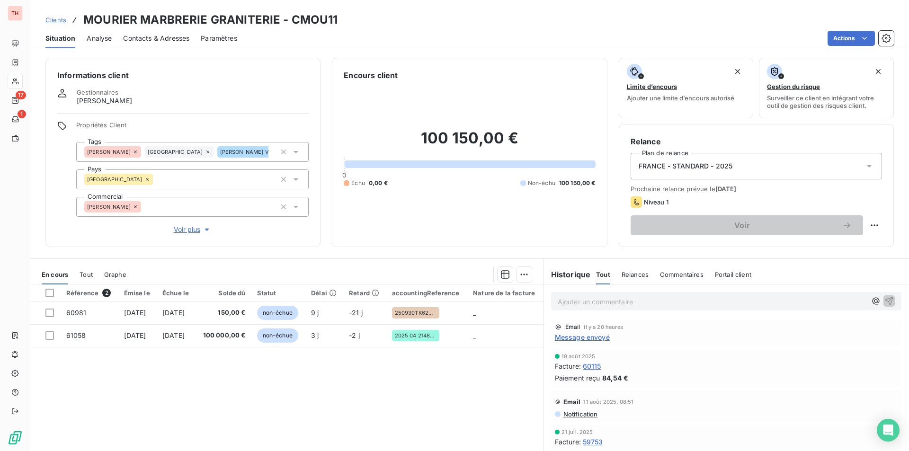
click at [570, 300] on p "Ajouter un commentaire ﻿" at bounding box center [712, 302] width 309 height 12
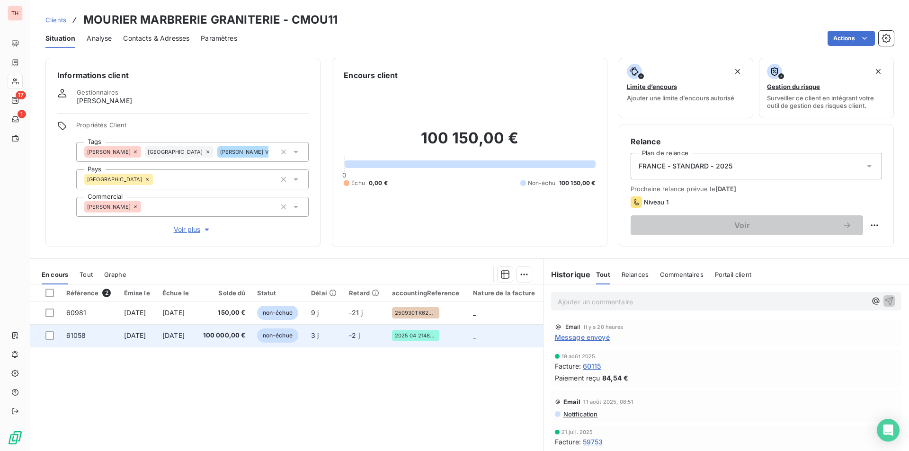
click at [78, 331] on td "61058" at bounding box center [90, 335] width 58 height 23
